Goal: Information Seeking & Learning: Learn about a topic

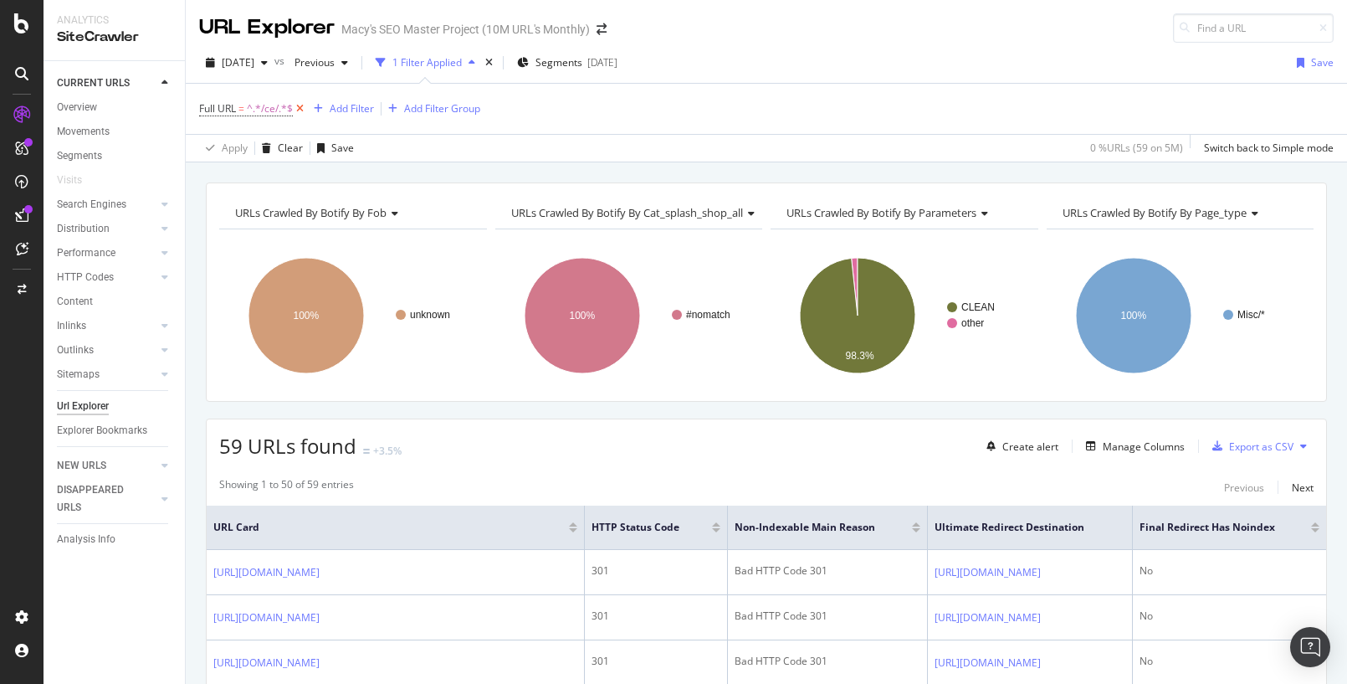
click at [301, 107] on icon at bounding box center [300, 108] width 14 height 17
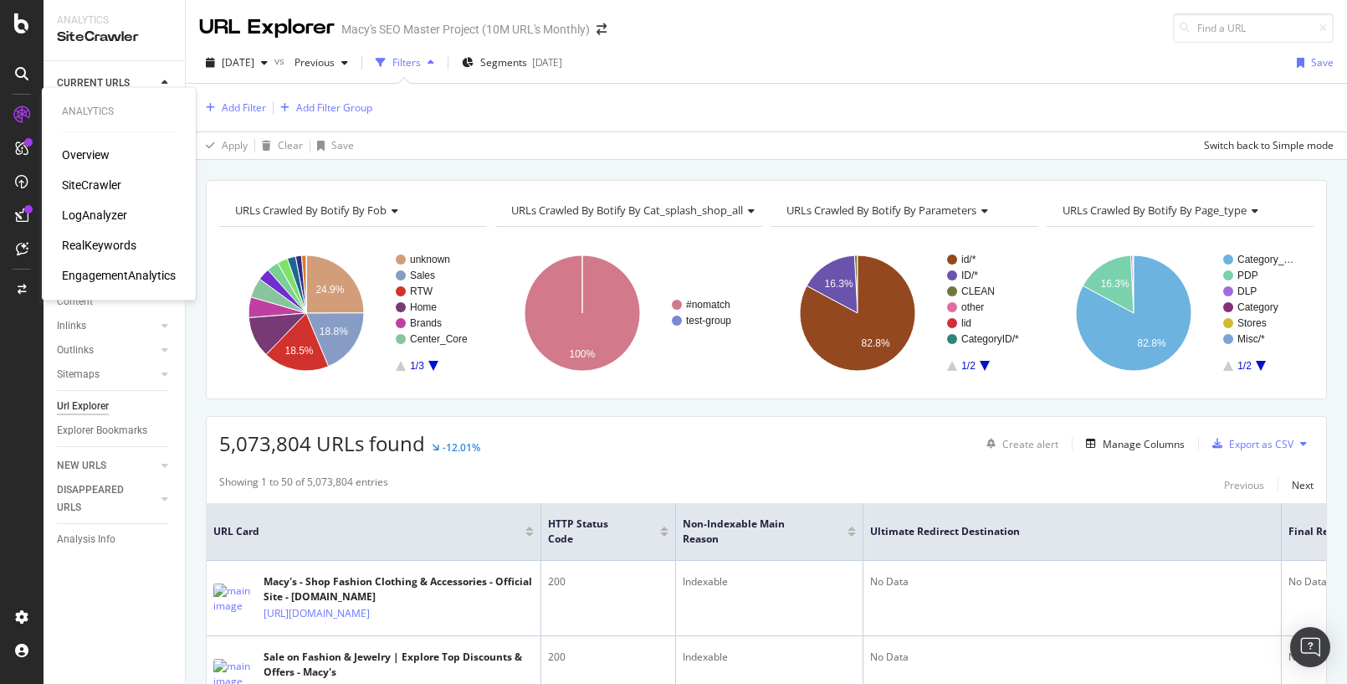
click at [87, 213] on div "LogAnalyzer" at bounding box center [94, 215] width 65 height 17
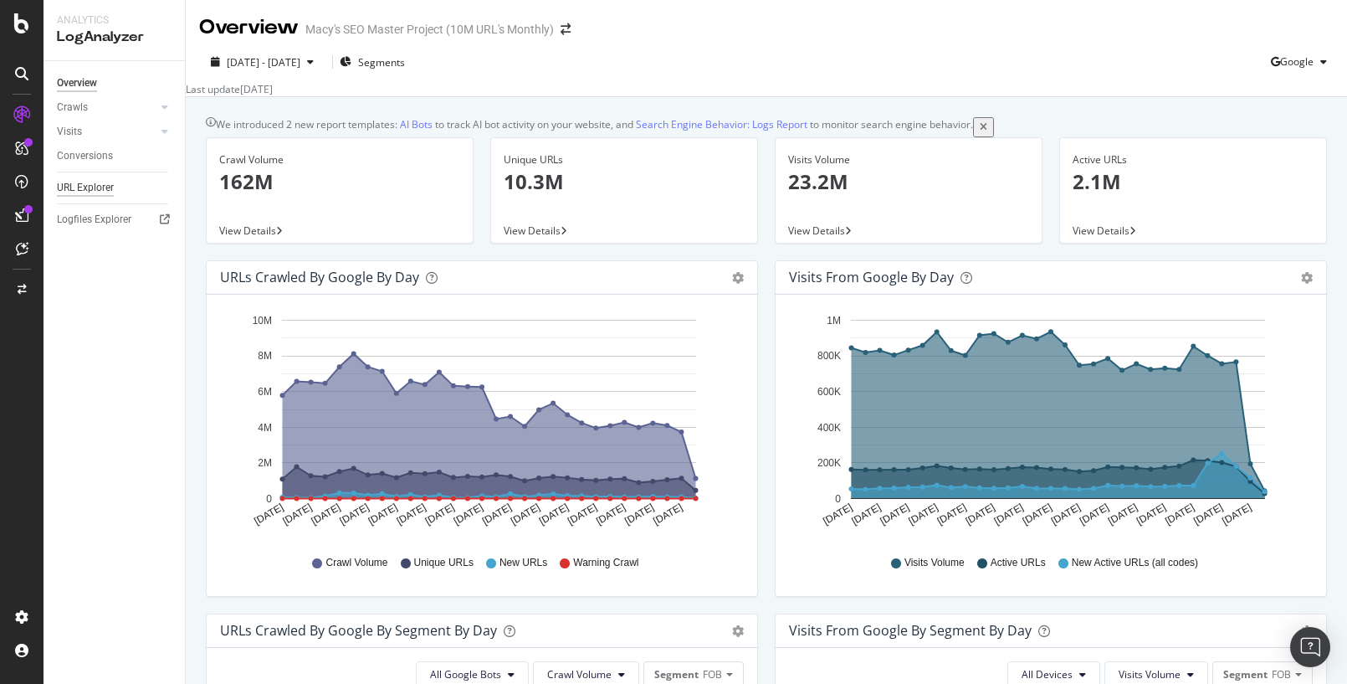
click at [88, 184] on div "URL Explorer" at bounding box center [85, 188] width 57 height 18
